Goal: Task Accomplishment & Management: Use online tool/utility

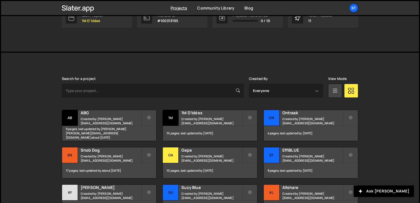
scroll to position [97, 0]
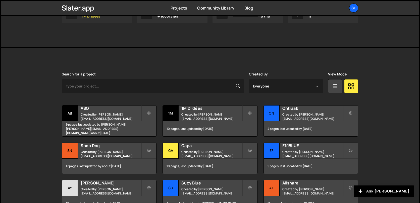
click at [103, 18] on link "Last Project 1M D'Idées" at bounding box center [97, 13] width 70 height 19
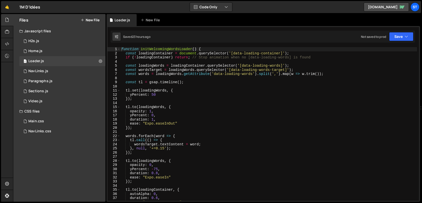
click at [92, 22] on button "New File" at bounding box center [90, 20] width 19 height 4
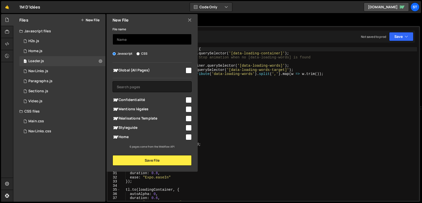
click at [131, 44] on input "text" at bounding box center [151, 39] width 79 height 11
type input "H1"
click at [188, 138] on input "checkbox" at bounding box center [188, 137] width 6 height 6
checkbox input "true"
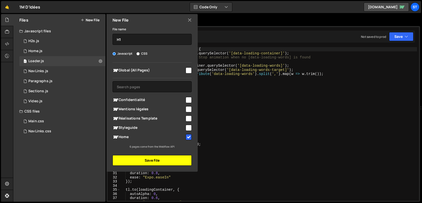
click at [171, 162] on button "Save File" at bounding box center [151, 160] width 79 height 11
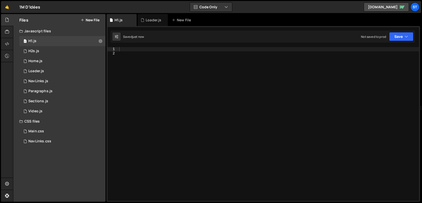
click at [202, 148] on div at bounding box center [268, 128] width 301 height 162
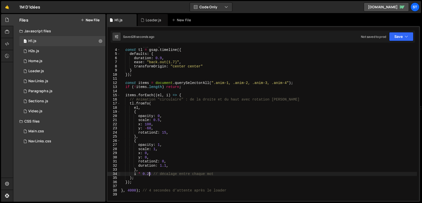
click at [150, 173] on div "setTimeout (( ) => { const tl = gsap . timeline ({ defaults : { duration : 0.9 …" at bounding box center [268, 125] width 297 height 162
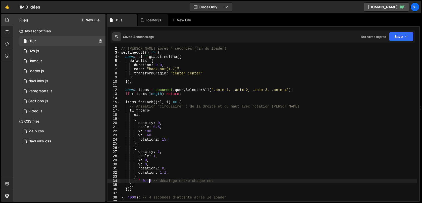
scroll to position [4, 0]
click at [162, 66] on div "// ==== ANIMATION TITRE APRÈS LOADER ==== // Démarre après 4 secondes (fin du l…" at bounding box center [268, 124] width 297 height 162
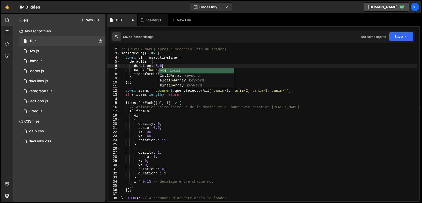
scroll to position [0, 3]
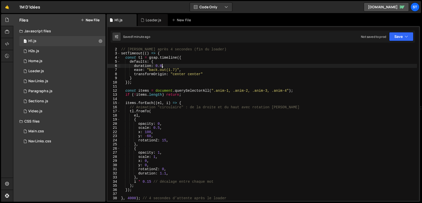
click at [140, 82] on div "// ==== ANIMATION TITRE APRÈS LOADER ==== // Démarre après 4 secondes (fin du l…" at bounding box center [268, 124] width 297 height 162
type textarea "});"
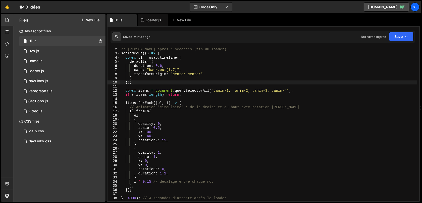
scroll to position [0, 0]
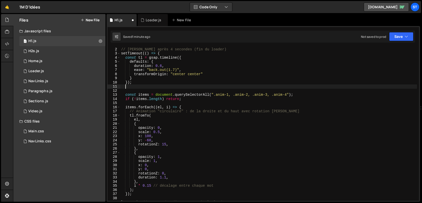
paste textarea "gsap.set(items, { opacity: 0, scale: 0.8, x: 60, y: -40 });"
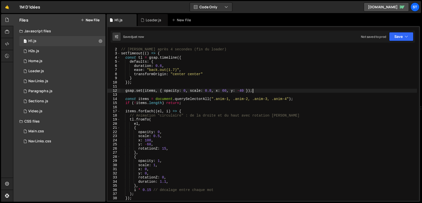
type textarea "}, 4000); // 4 secondes d’attente après le loader"
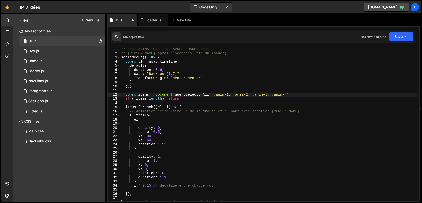
click at [302, 95] on div "// ==== ANIMATION TITRE APRÈS LOADER ==== // Démarre après 4 secondes (fin du l…" at bounding box center [268, 128] width 297 height 162
type textarea "const items = document.querySelectorAll(".anim-1, .anim-2, .anim-3, .anim-4");"
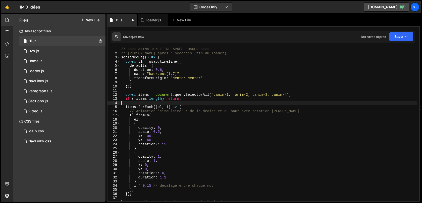
click at [194, 102] on div "// ==== ANIMATION TITRE APRÈS LOADER ==== // Démarre après 4 secondes (fin du l…" at bounding box center [268, 128] width 297 height 162
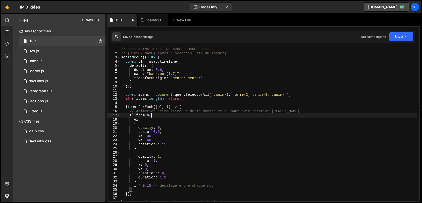
click at [182, 115] on div "// ==== ANIMATION TITRE APRÈS LOADER ==== // Démarre après 4 secondes (fin du l…" at bounding box center [268, 128] width 297 height 162
type textarea "}, 4000); // 4 secondes d’attente après le loader"
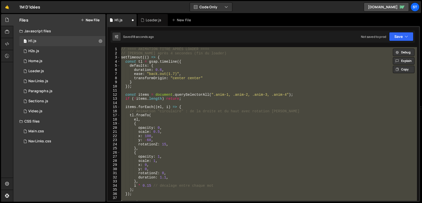
paste textarea
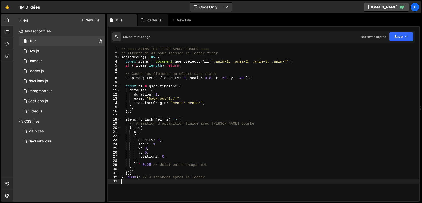
click at [177, 101] on div "// ==== ANIMATION TITRE APRÈS LOADER ==== // Attente de 4s pour laisser le load…" at bounding box center [269, 128] width 299 height 162
type textarea "}, 4000); // 4 secondes après le loader"
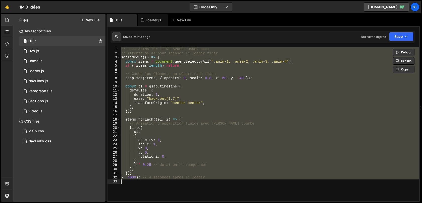
paste textarea
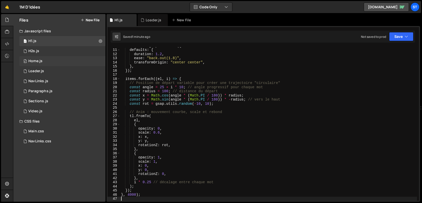
click at [40, 61] on div "Home.js" at bounding box center [35, 61] width 14 height 5
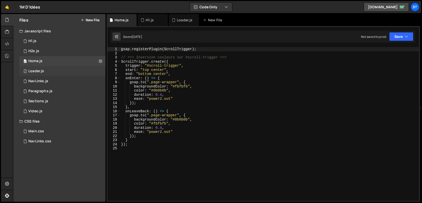
click at [36, 66] on div "1 Loader.js 0" at bounding box center [62, 71] width 86 height 10
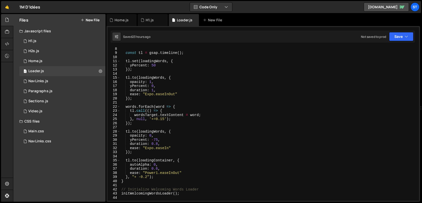
scroll to position [0, 0]
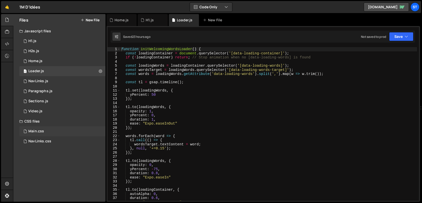
click at [42, 134] on div "Main.css 0" at bounding box center [62, 131] width 86 height 10
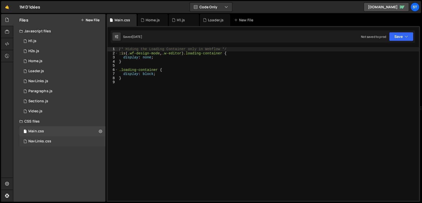
click at [38, 143] on div "NavLinks.css" at bounding box center [39, 141] width 23 height 5
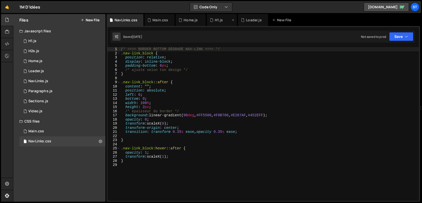
click at [222, 21] on div "H1.js" at bounding box center [219, 20] width 8 height 5
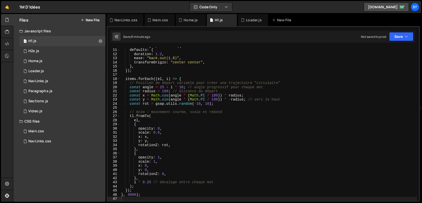
click at [191, 109] on div "const tl = gsap . timeline ({ defaults : { duration : 1.2 , ease : "back.out(1.…" at bounding box center [268, 125] width 297 height 162
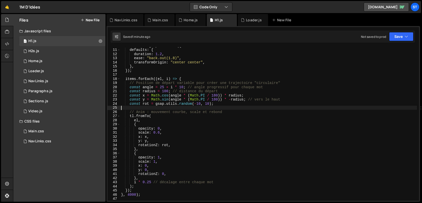
type textarea "}, 4000);"
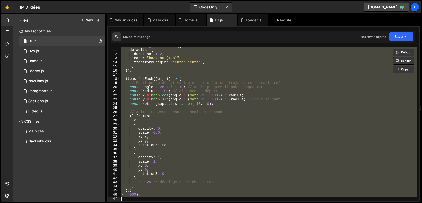
paste textarea
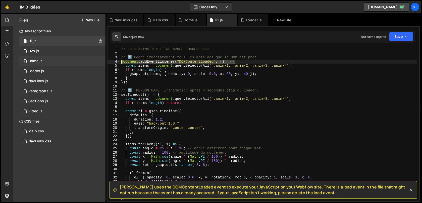
drag, startPoint x: 236, startPoint y: 61, endPoint x: 88, endPoint y: 61, distance: 147.8
click at [88, 61] on div "Files New File Javascript files 1 H1.js 0 1 H2s.js 0 0 Home.js 0 1 Loader.js" at bounding box center [217, 108] width 409 height 188
type textarea "document.addEventListener("DOMContentLoaded", () => {"
click at [134, 82] on div "// ==== ANIMATION TITRE APRÈS LOADER ==== // 1️⃣ Cache immédiatement tous les m…" at bounding box center [268, 128] width 297 height 162
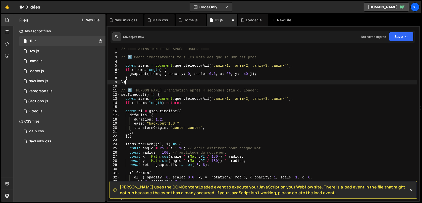
type textarea "}"
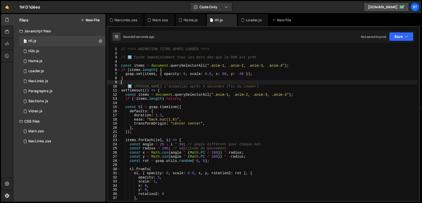
click at [187, 85] on div "// ==== ANIMATION TITRE APRÈS LOADER ==== // 1️⃣ Cache immédiatement tous les m…" at bounding box center [268, 128] width 297 height 162
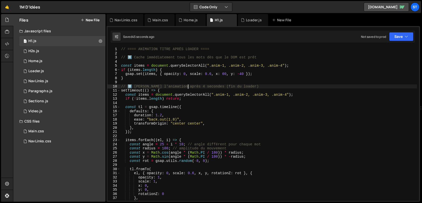
type textarea "}, 4000);"
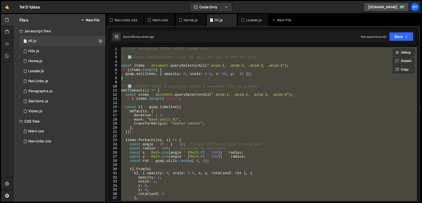
paste textarea
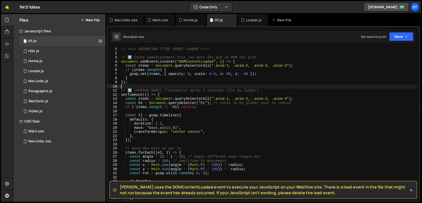
click at [139, 85] on div "// ==== ANIMATION TITRE APRÈS LOADER ==== // 1️⃣ Cache immédiatement tous les m…" at bounding box center [268, 128] width 297 height 162
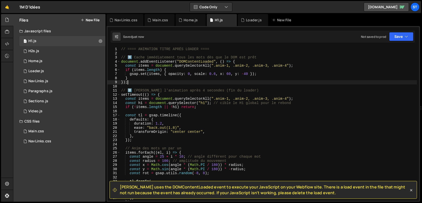
click at [139, 83] on div "// ==== ANIMATION TITRE APRÈS LOADER ==== // 1️⃣ Cache immédiatement tous les m…" at bounding box center [268, 128] width 297 height 162
type textarea "}"
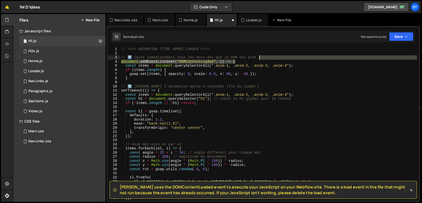
drag, startPoint x: 240, startPoint y: 61, endPoint x: 270, endPoint y: 58, distance: 29.7
click at [270, 58] on div "// ==== ANIMATION TITRE APRÈS LOADER ==== // 1️⃣ Cache immédiatement tous les m…" at bounding box center [268, 128] width 297 height 162
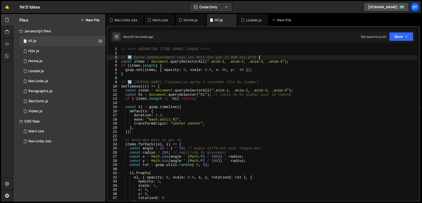
click at [157, 92] on div "// ==== ANIMATION TITRE APRÈS LOADER ==== // 1️⃣ Cache immédiatement tous les m…" at bounding box center [268, 128] width 297 height 162
type textarea "const items = document.querySelectorAll(".anim-1, .anim-2, .anim-3, .anim-4");"
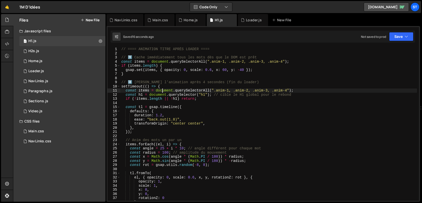
click at [163, 91] on div "// ==== ANIMATION TITRE APRÈS LOADER ==== // 1️⃣ Cache immédiatement tous les m…" at bounding box center [268, 128] width 296 height 162
type textarea "}, 4000);"
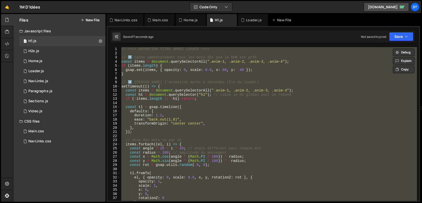
paste textarea
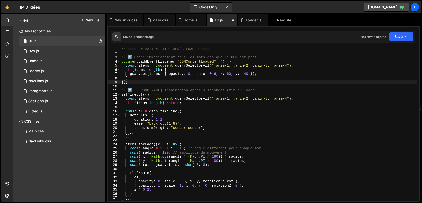
click at [139, 81] on div "// ==== ANIMATION TITRE APRÈS LOADER ==== // 1️⃣ Cache immédiatement tous les m…" at bounding box center [268, 128] width 296 height 162
type textarea "}"
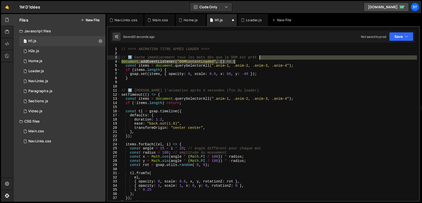
drag, startPoint x: 255, startPoint y: 61, endPoint x: 268, endPoint y: 58, distance: 13.0
click at [268, 58] on div "// ==== ANIMATION TITRE APRÈS LOADER ==== // 1️⃣ Cache immédiatement tous les m…" at bounding box center [268, 128] width 296 height 162
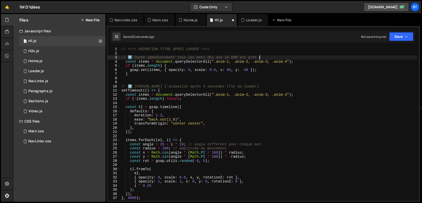
click at [162, 116] on div "// ==== ANIMATION TITRE APRÈS LOADER ==== // 1️⃣ Cache immédiatement tous les m…" at bounding box center [268, 128] width 296 height 162
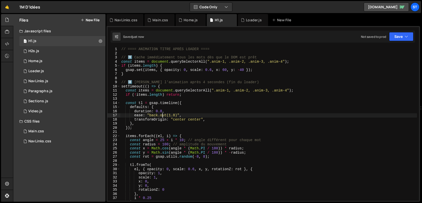
type textarea "ease: "back.out(1.8)","
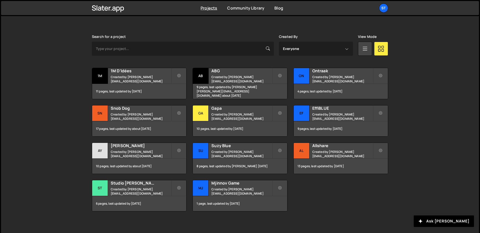
scroll to position [134, 0]
